Goal: Navigation & Orientation: Go to known website

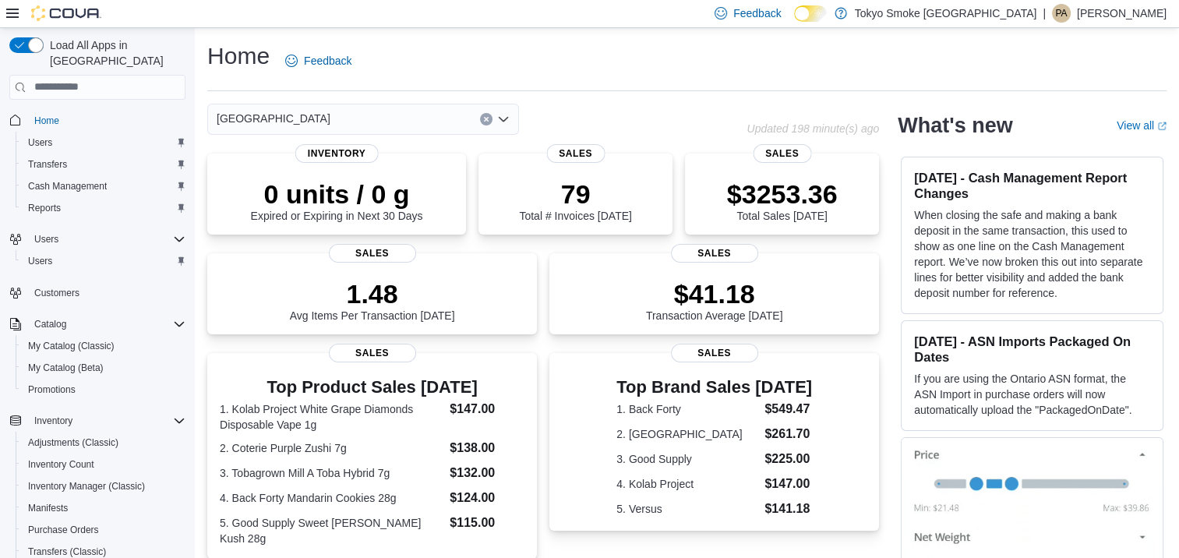
click at [1108, 11] on p "[PERSON_NAME]" at bounding box center [1122, 13] width 90 height 19
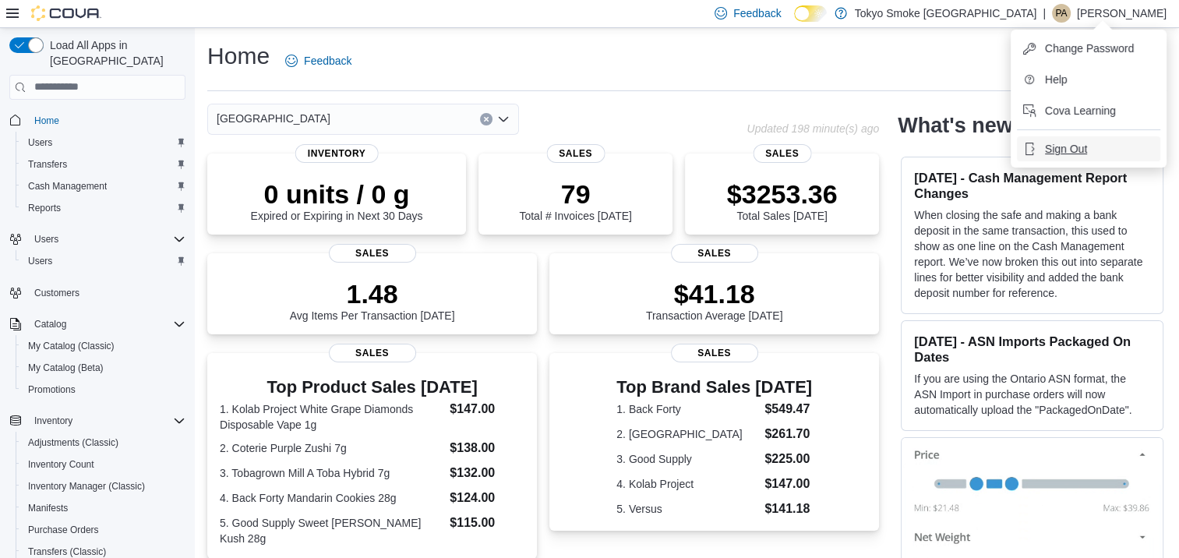
click at [1074, 153] on span "Sign Out" at bounding box center [1066, 149] width 42 height 16
